Goal: Information Seeking & Learning: Find specific page/section

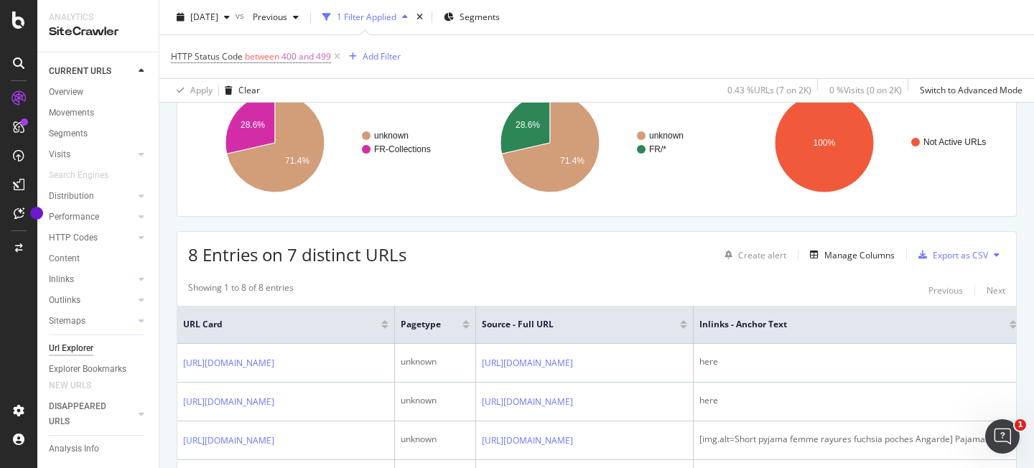
scroll to position [326, 0]
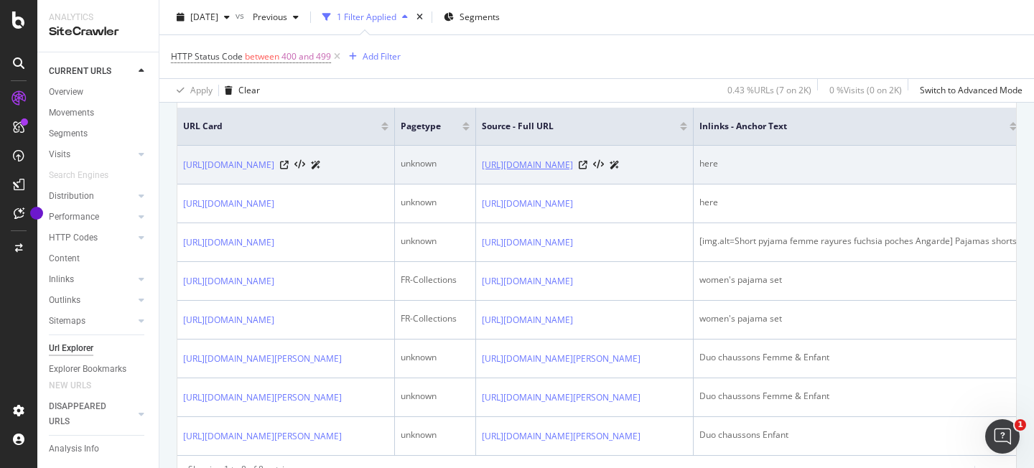
drag, startPoint x: 619, startPoint y: 166, endPoint x: 762, endPoint y: 170, distance: 143.7
click at [694, 170] on td "https://angarde.fr/en-us/pages/faq" at bounding box center [585, 165] width 218 height 39
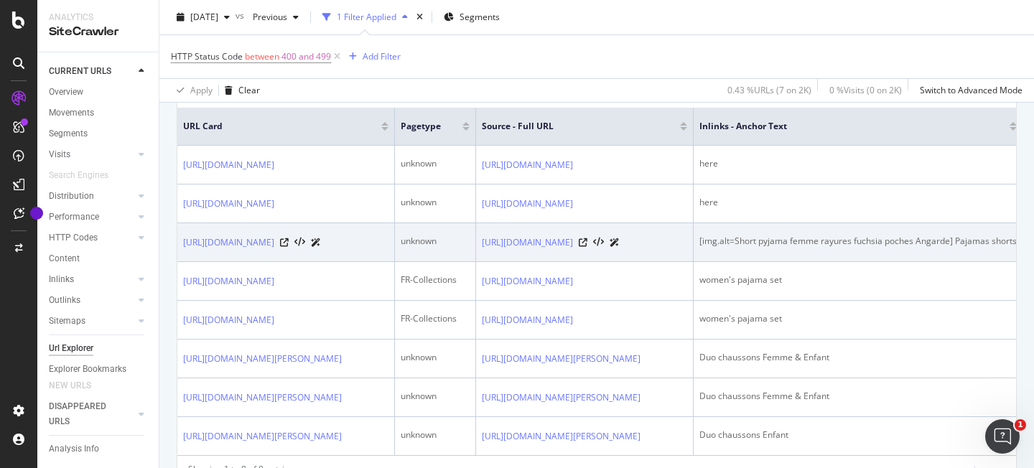
copy link "https://angarde.fr/en-us/pages/faq"
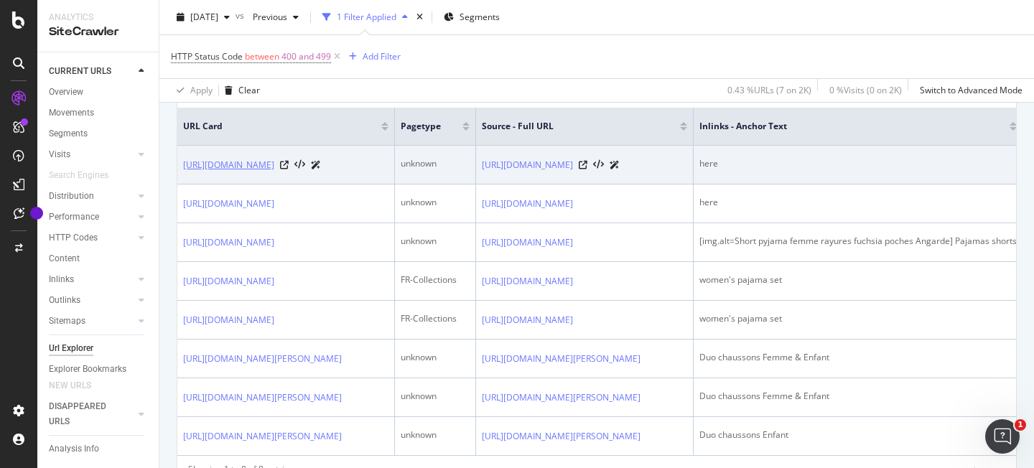
drag, startPoint x: 180, startPoint y: 167, endPoint x: 373, endPoint y: 167, distance: 192.5
click at [373, 167] on td "https://angarde.fr/en-us/products/carte-cadeau" at bounding box center [286, 165] width 218 height 39
copy link "https://angarde.fr/en-us/products/carte-cadeau"
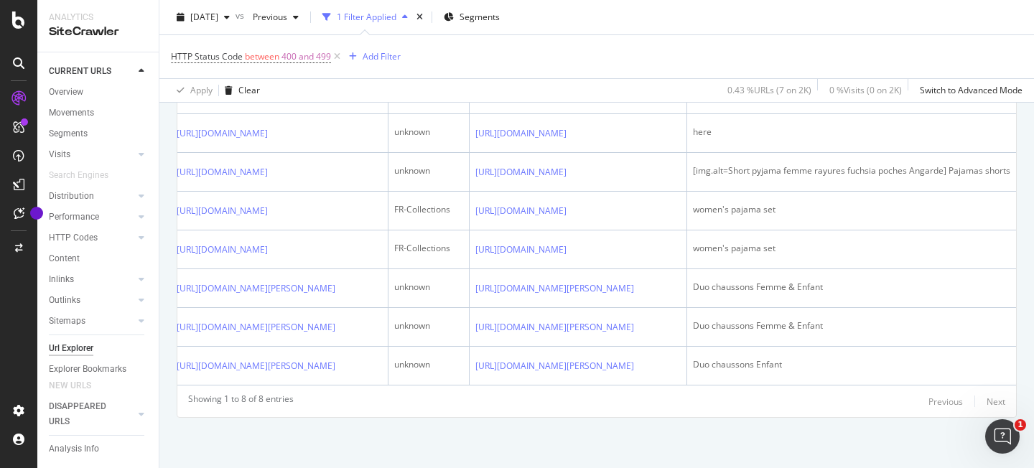
scroll to position [0, 0]
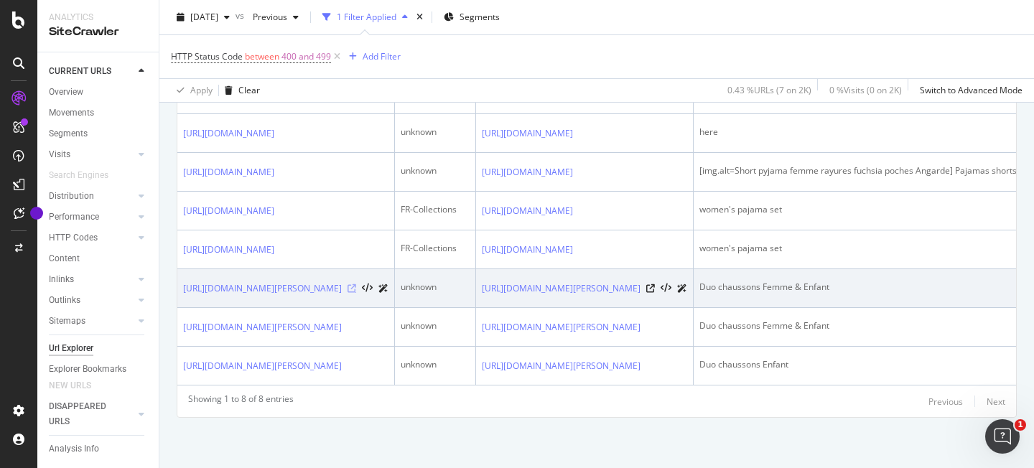
click at [356, 284] on icon at bounding box center [352, 288] width 9 height 9
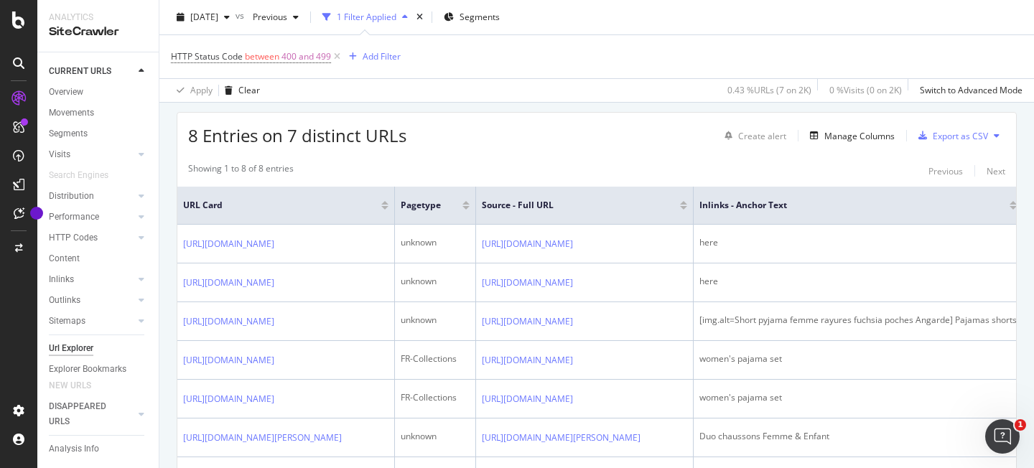
scroll to position [297, 0]
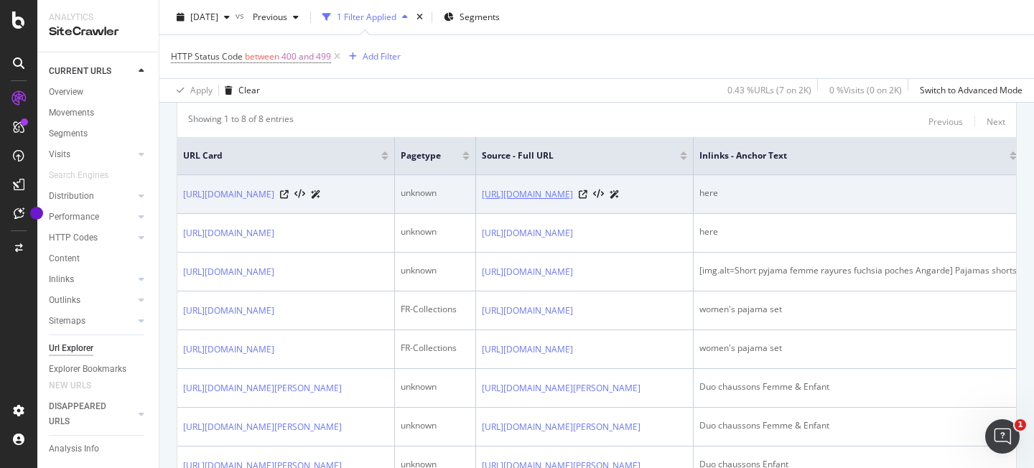
click at [573, 195] on link "[URL][DOMAIN_NAME]" at bounding box center [527, 194] width 91 height 14
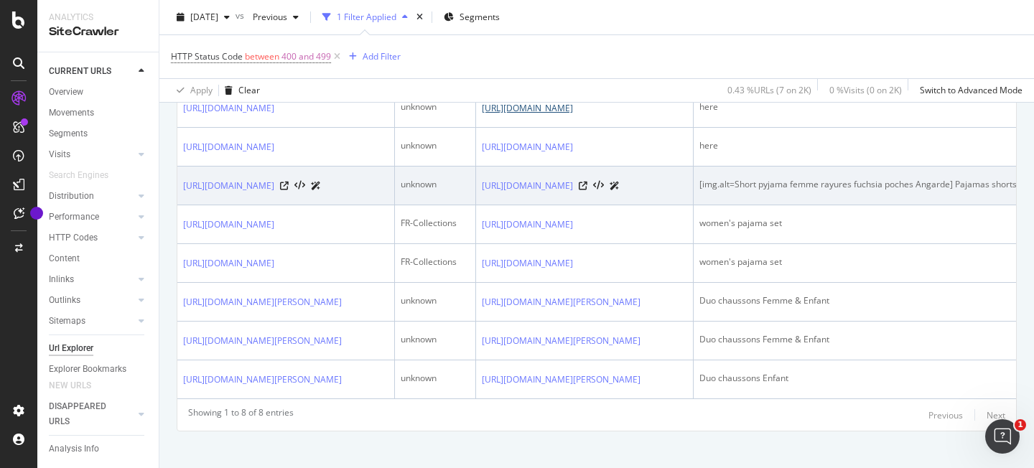
scroll to position [385, 0]
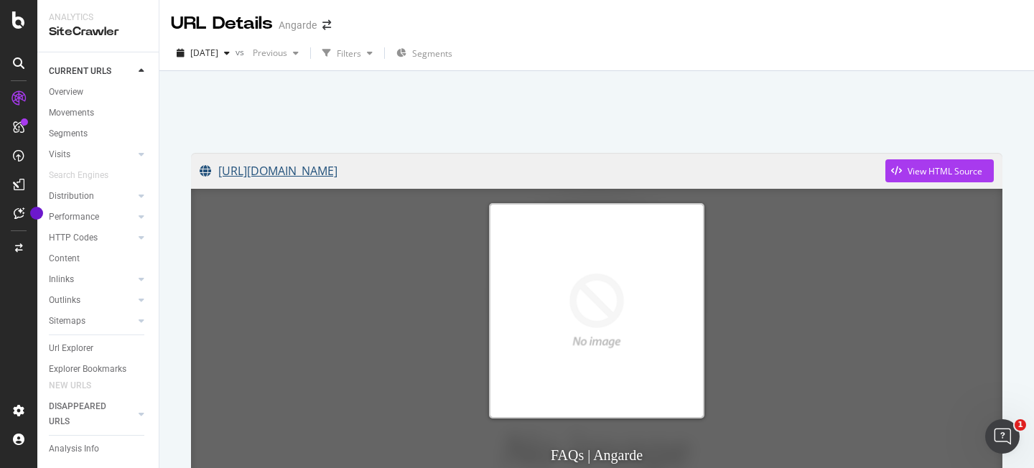
click at [394, 175] on link "[URL][DOMAIN_NAME]" at bounding box center [543, 171] width 686 height 36
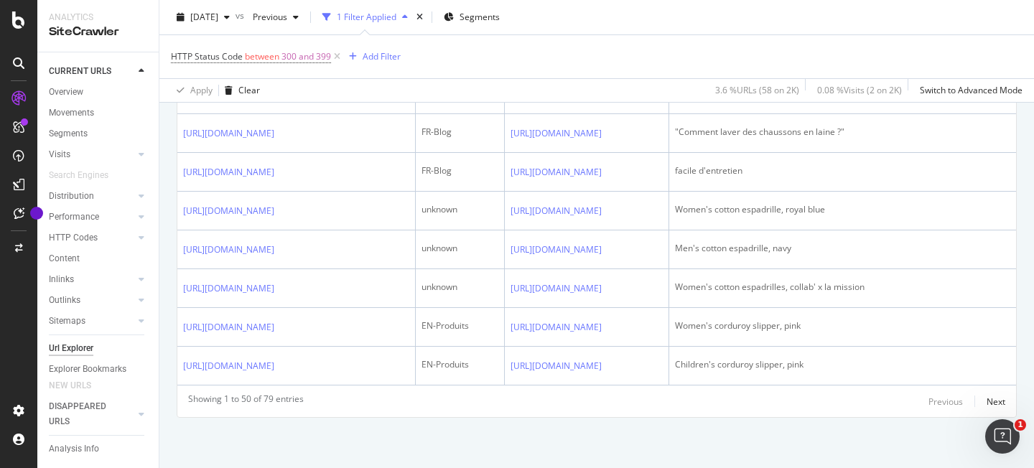
scroll to position [1860, 0]
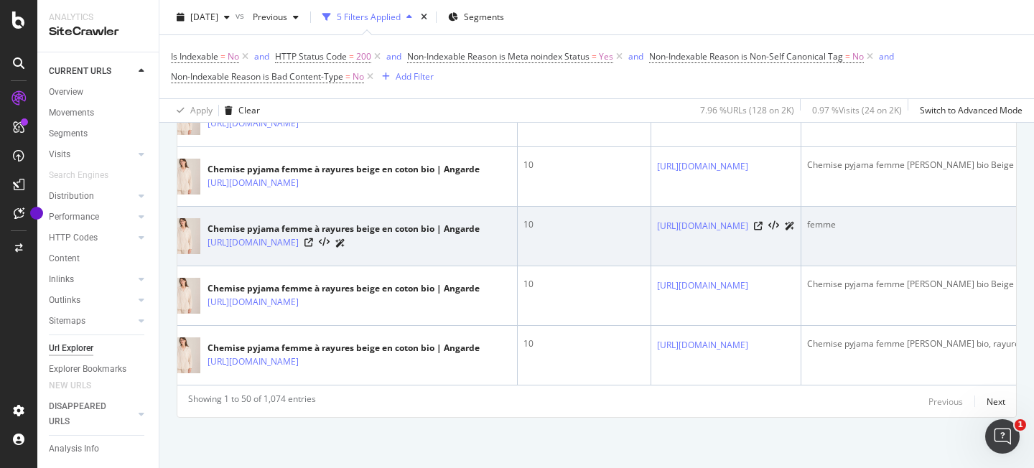
scroll to position [0, 27]
